Goal: Information Seeking & Learning: Learn about a topic

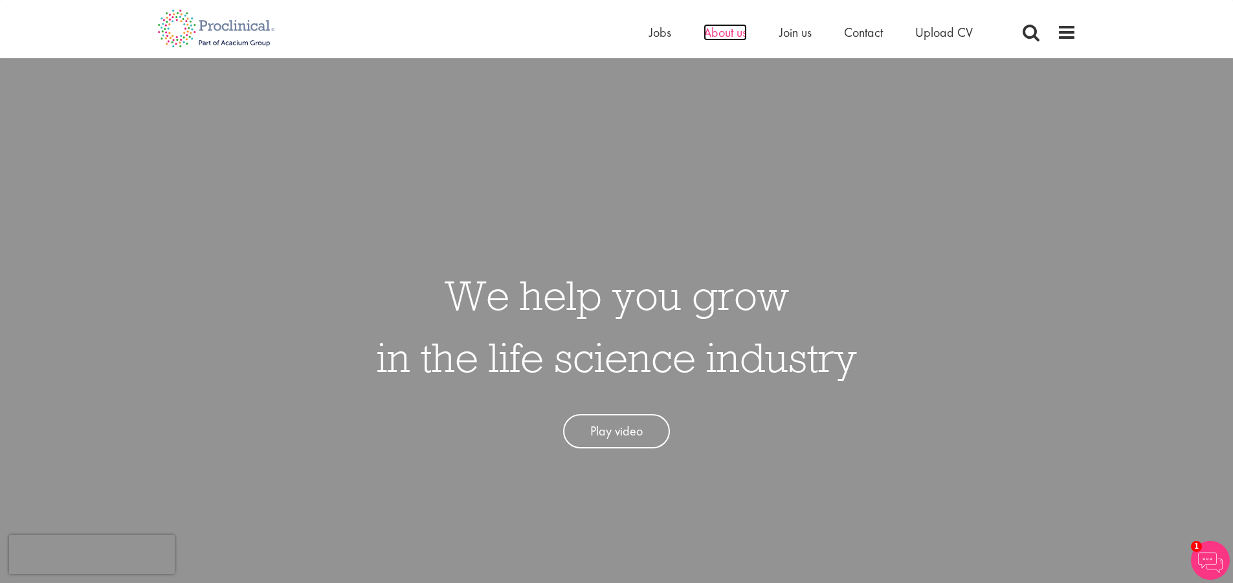
click at [724, 28] on span "About us" at bounding box center [725, 32] width 43 height 17
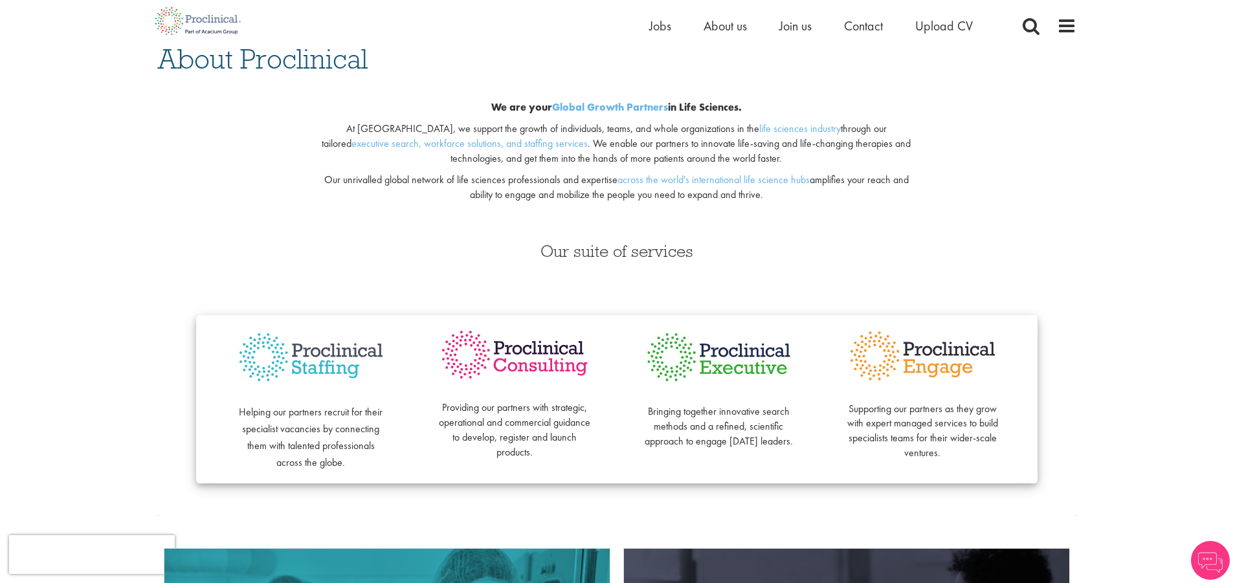
scroll to position [129, 0]
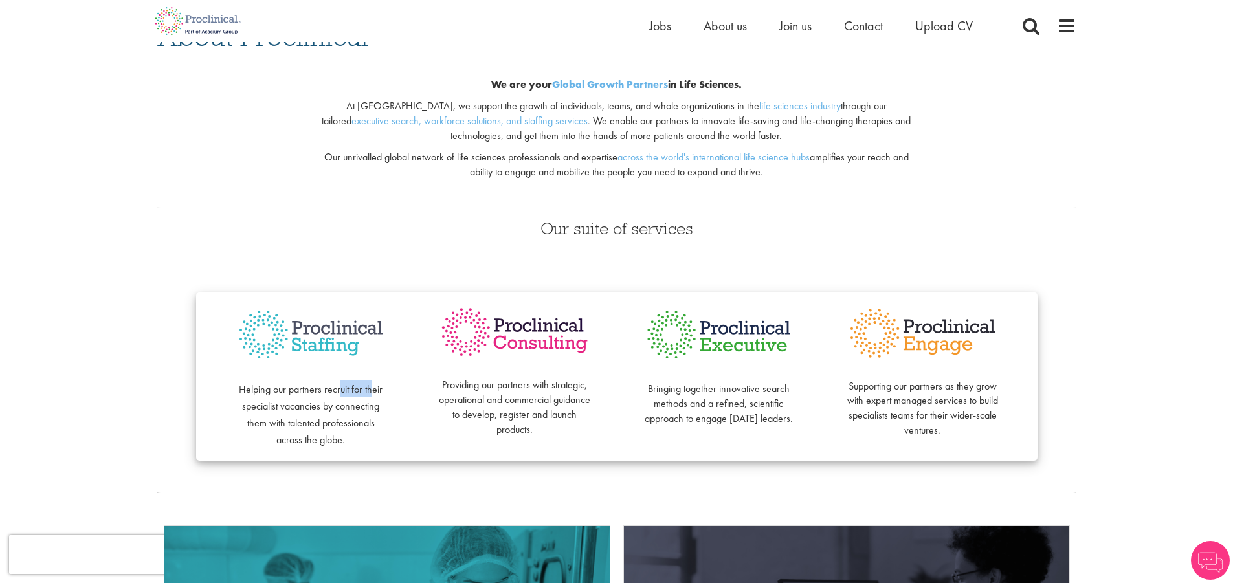
drag, startPoint x: 339, startPoint y: 390, endPoint x: 374, endPoint y: 390, distance: 35.6
click at [374, 390] on span "Helping our partners recruit for their specialist vacancies by connecting them …" at bounding box center [311, 415] width 144 height 64
drag, startPoint x: 280, startPoint y: 412, endPoint x: 345, endPoint y: 410, distance: 64.8
click at [345, 410] on span "Helping our partners recruit for their specialist vacancies by connecting them …" at bounding box center [311, 415] width 144 height 64
drag, startPoint x: 296, startPoint y: 425, endPoint x: 365, endPoint y: 424, distance: 69.3
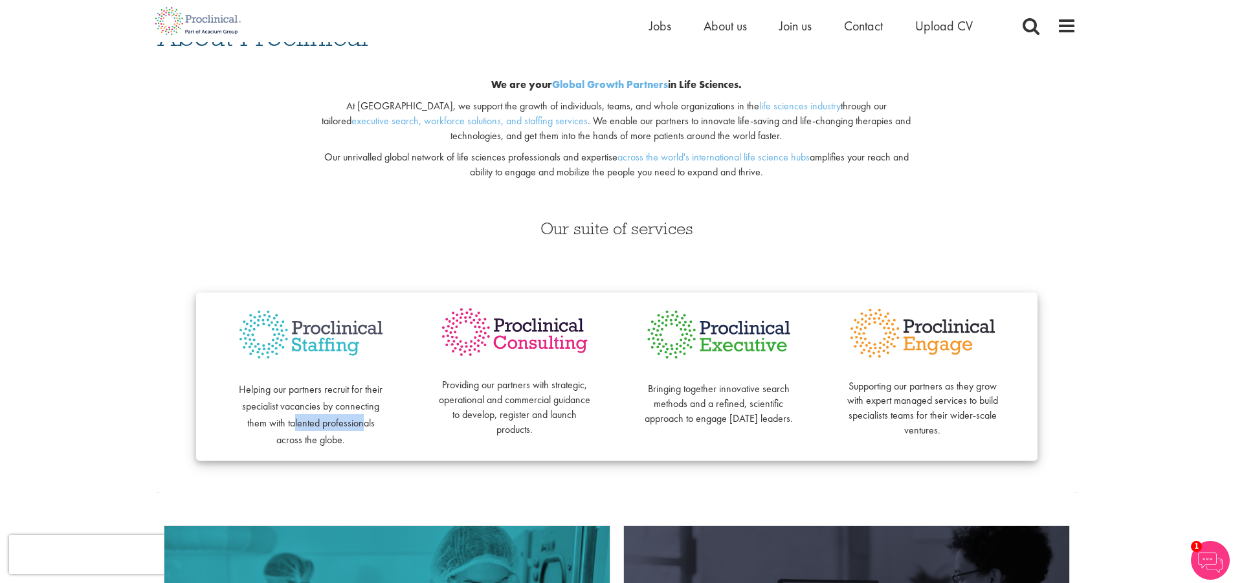
click at [365, 424] on span "Helping our partners recruit for their specialist vacancies by connecting them …" at bounding box center [311, 415] width 144 height 64
click at [363, 429] on span "Helping our partners recruit for their specialist vacancies by connecting them …" at bounding box center [311, 415] width 144 height 64
drag, startPoint x: 309, startPoint y: 441, endPoint x: 350, endPoint y: 443, distance: 40.2
click at [350, 443] on p "Helping our partners recruit for their specialist vacancies by connecting them …" at bounding box center [311, 406] width 152 height 84
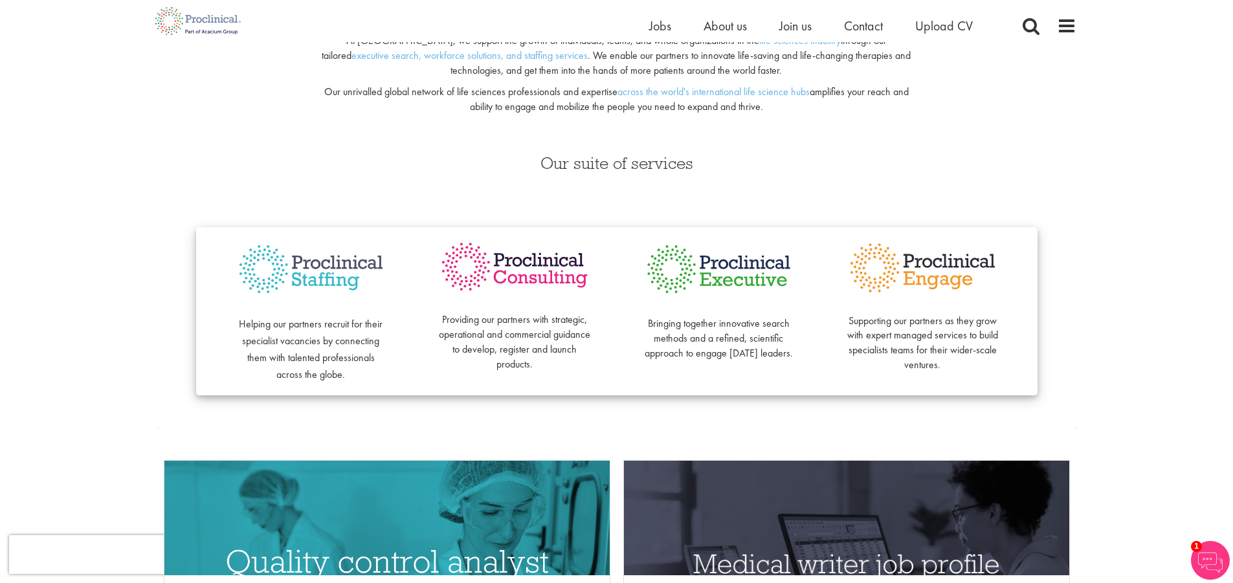
scroll to position [324, 0]
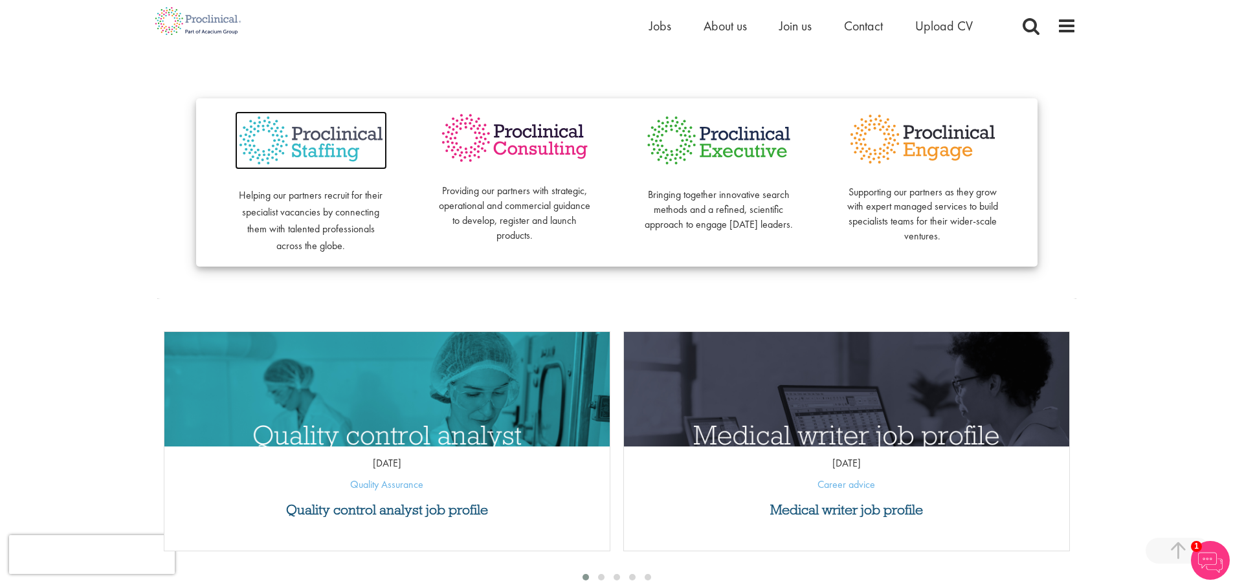
click at [326, 139] on img at bounding box center [311, 140] width 152 height 59
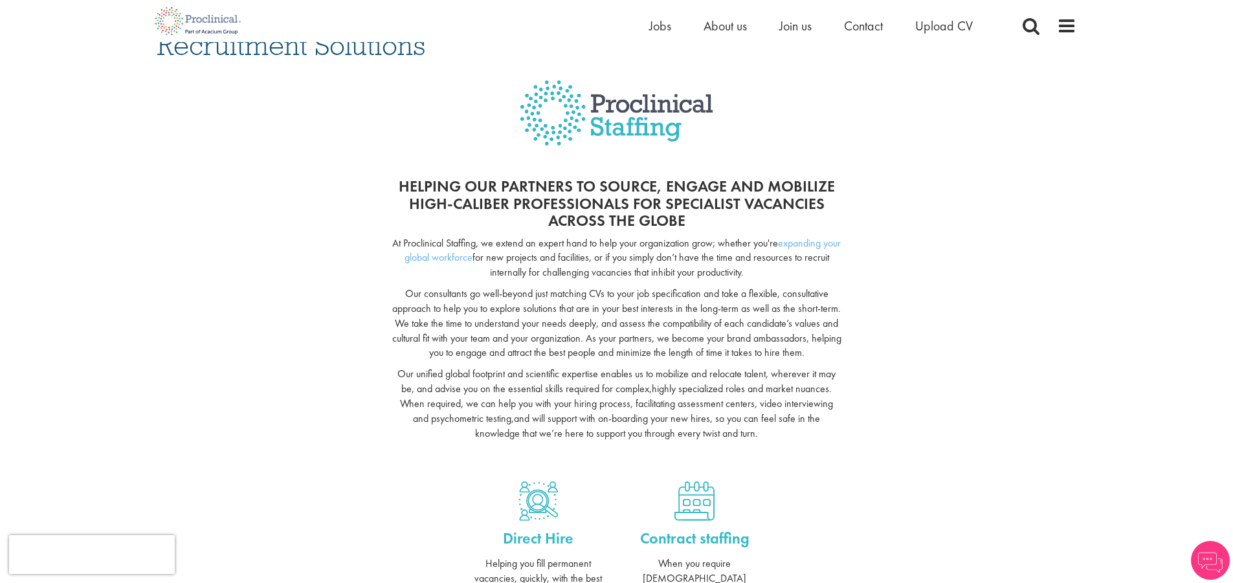
scroll to position [129, 0]
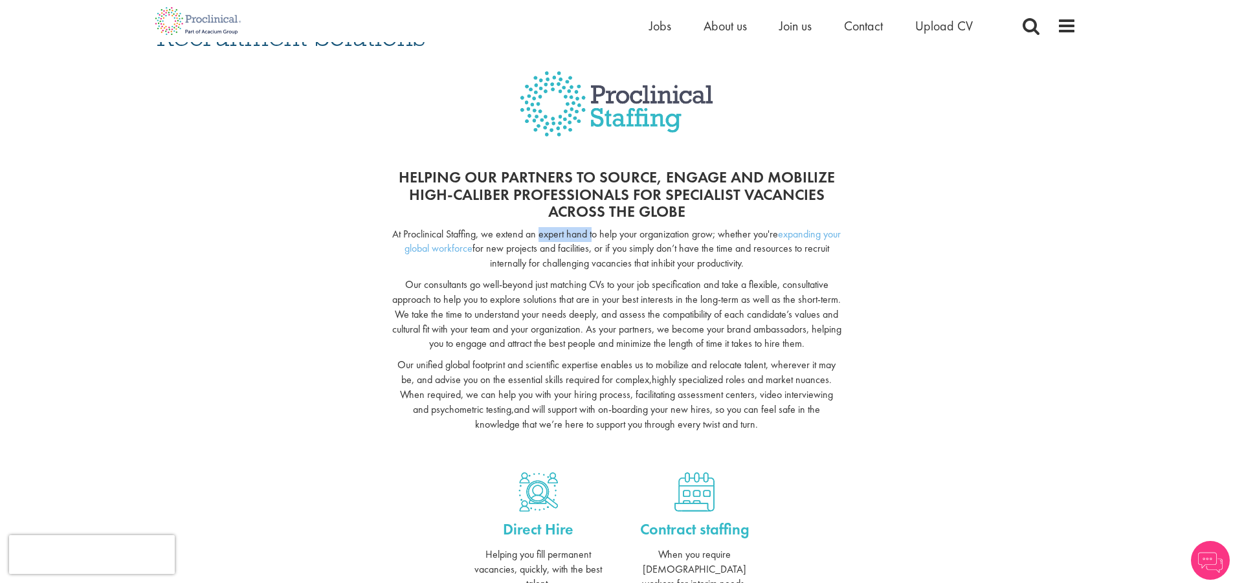
drag, startPoint x: 547, startPoint y: 232, endPoint x: 601, endPoint y: 231, distance: 54.4
click at [601, 231] on p "At Proclinical Staffing, we extend an expert hand to help your organization gro…" at bounding box center [617, 249] width 450 height 45
click at [641, 238] on p "At Proclinical Staffing, we extend an expert hand to help your organization gro…" at bounding box center [617, 249] width 450 height 45
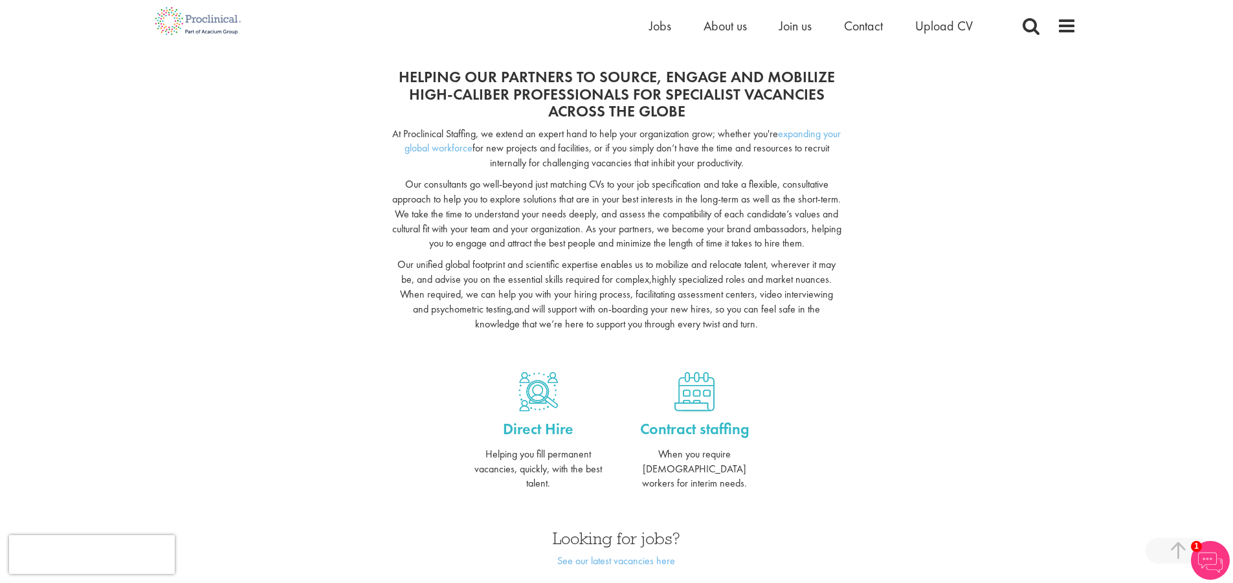
scroll to position [259, 0]
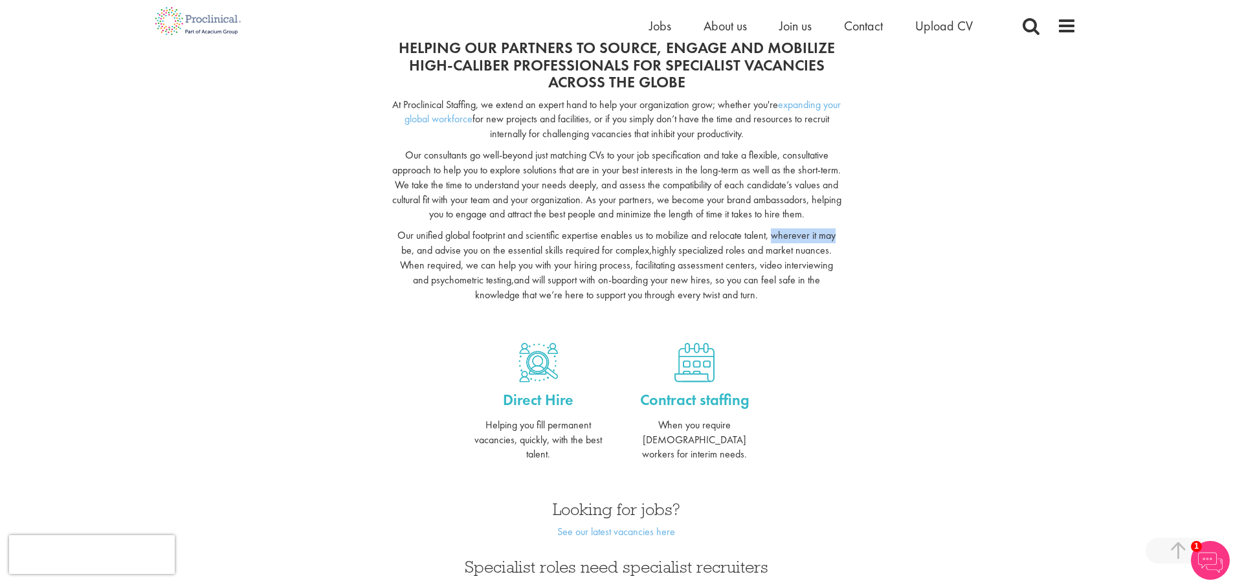
drag, startPoint x: 774, startPoint y: 234, endPoint x: 869, endPoint y: 233, distance: 95.8
click at [869, 233] on div "Helping our partners to source, engage and mobilize high-caliber professionals …" at bounding box center [617, 179] width 939 height 304
drag, startPoint x: 418, startPoint y: 247, endPoint x: 616, endPoint y: 256, distance: 198.3
click at [616, 256] on p "Our unified global footprint and scientific expertise enables us to mobilize an…" at bounding box center [617, 266] width 450 height 74
drag, startPoint x: 656, startPoint y: 255, endPoint x: 722, endPoint y: 255, distance: 66.7
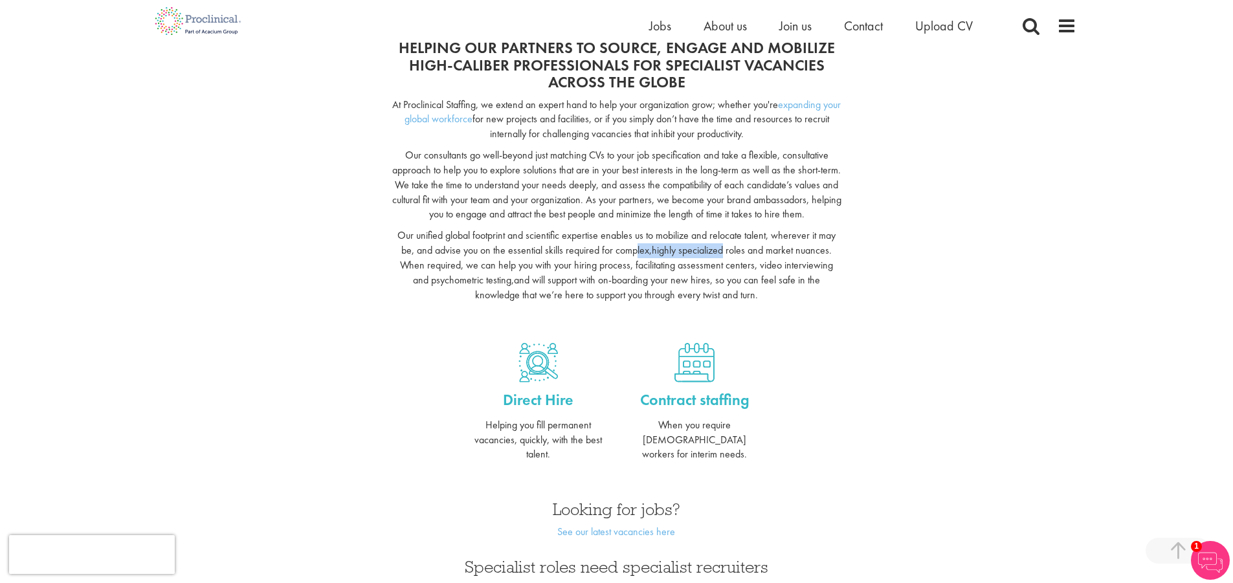
click at [722, 255] on p "Our unified global footprint and scientific expertise enables us to mobilize an…" at bounding box center [617, 266] width 450 height 74
drag, startPoint x: 524, startPoint y: 270, endPoint x: 645, endPoint y: 276, distance: 121.2
click at [651, 271] on p "Our unified global footprint and scientific expertise enables us to mobilize an…" at bounding box center [617, 266] width 450 height 74
drag, startPoint x: 635, startPoint y: 287, endPoint x: 734, endPoint y: 280, distance: 99.3
click at [734, 280] on p "Our unified global footprint and scientific expertise enables us to mobilize an…" at bounding box center [617, 266] width 450 height 74
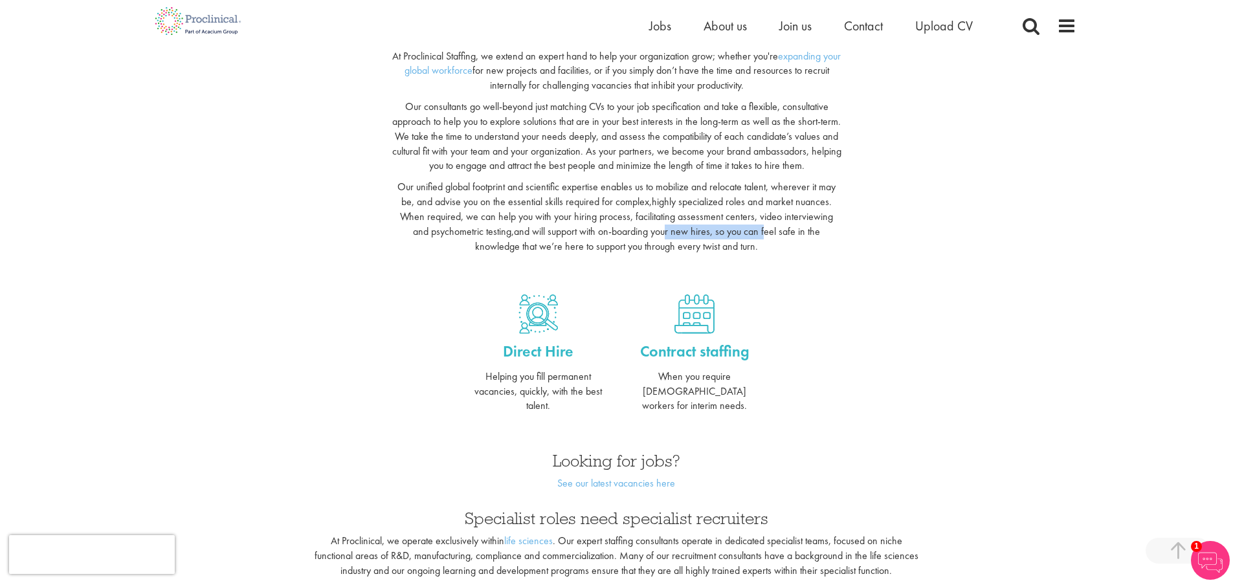
scroll to position [388, 0]
